Goal: Check status: Check status

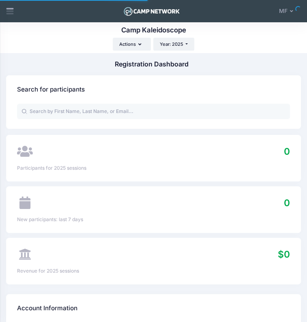
select select
click at [105, 104] on input "text" at bounding box center [153, 111] width 273 height 15
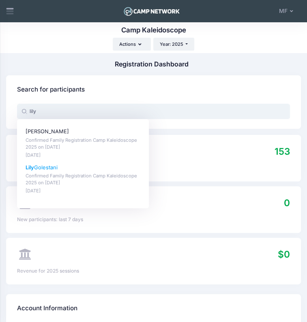
click at [58, 173] on p "Confirmed Family Registration Camp Kaleidoscope 2025 on [DATE]" at bounding box center [83, 180] width 115 height 14
type input "[PERSON_NAME] (Confirmed Family Registration Camp Kaleidoscope 2025, [DATE])"
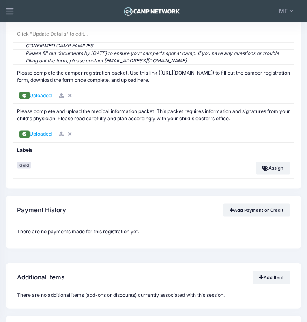
scroll to position [2224, 0]
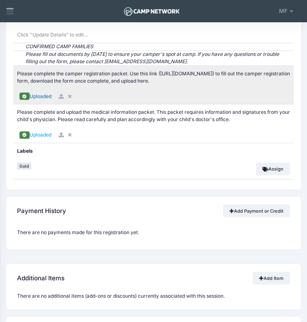
click at [51, 99] on span "Uploaded" at bounding box center [41, 96] width 22 height 6
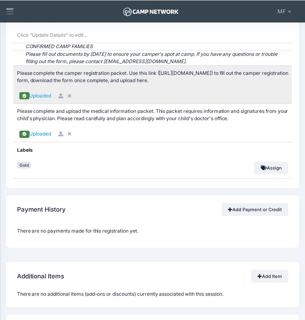
scroll to position [2350, 0]
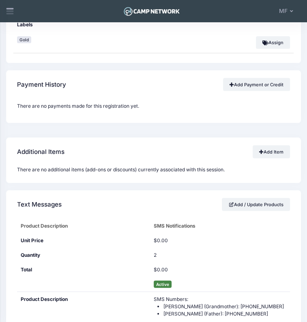
click at [51, 11] on span "Uploaded" at bounding box center [41, 8] width 22 height 6
